Goal: Task Accomplishment & Management: Use online tool/utility

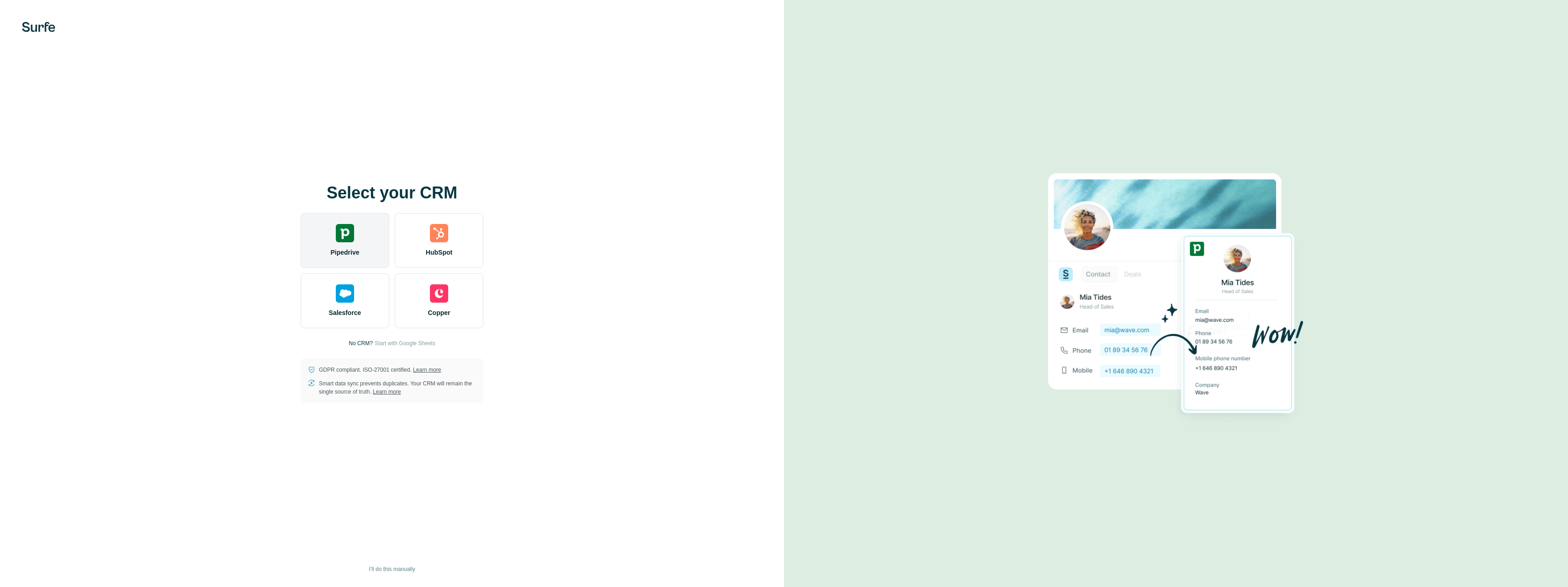
click at [349, 240] on img at bounding box center [345, 233] width 18 height 18
